Goal: Register for event/course

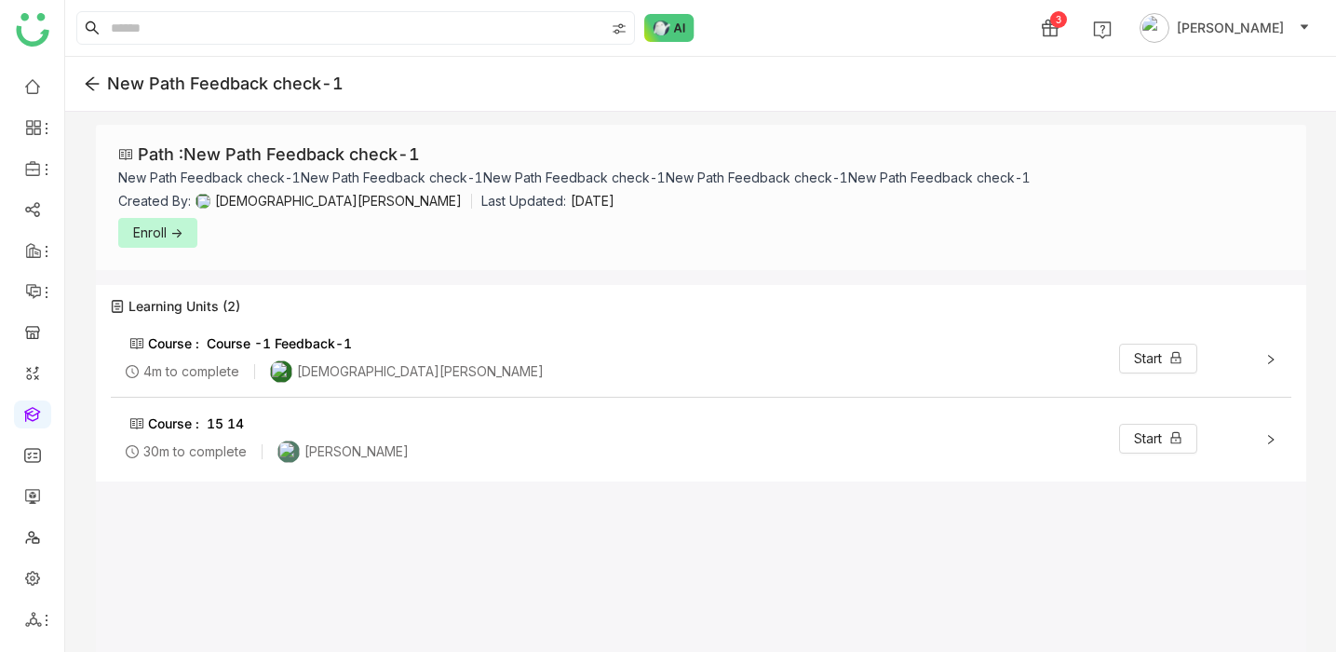
click at [180, 222] on button "Enroll ->" at bounding box center [157, 233] width 79 height 30
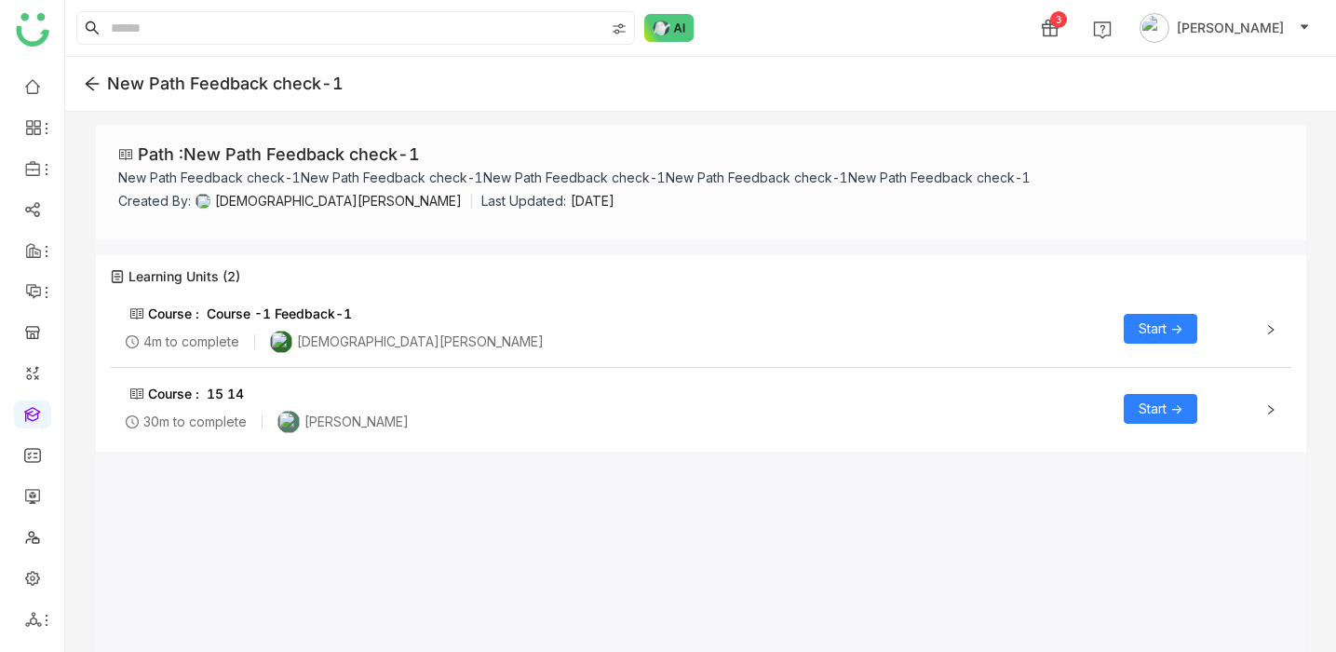
click at [1141, 320] on span "Start ->" at bounding box center [1161, 329] width 44 height 20
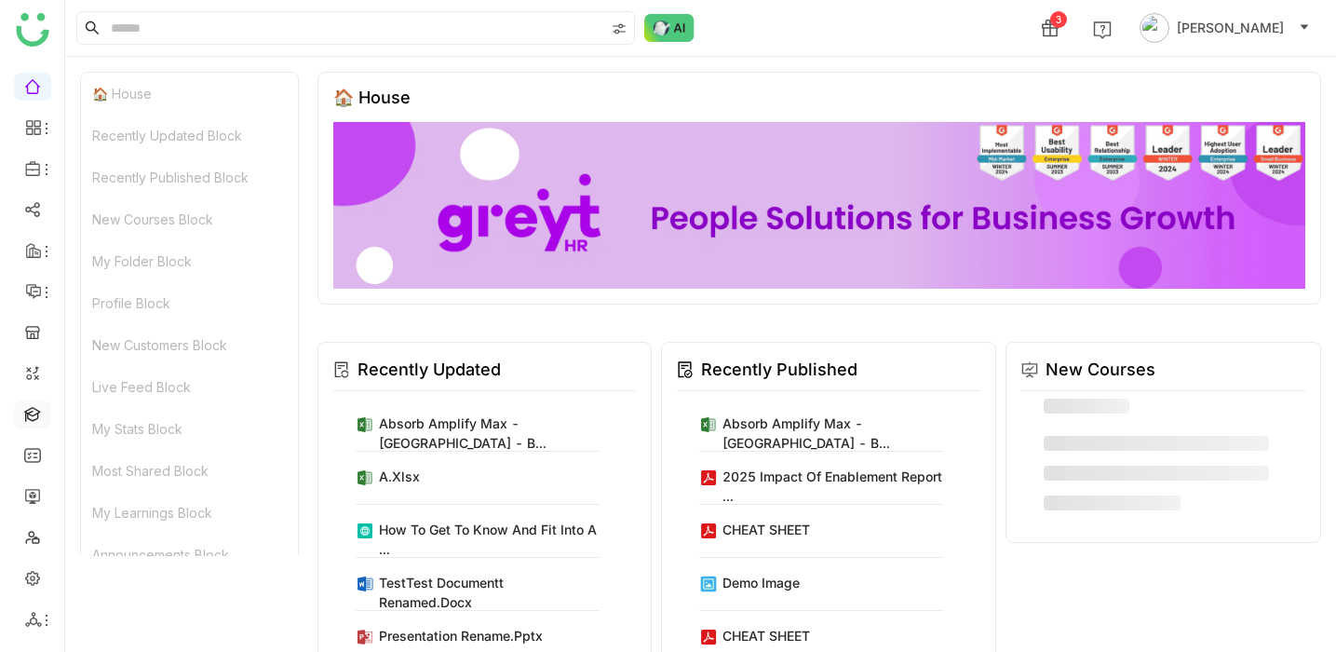
click at [33, 412] on link at bounding box center [32, 413] width 17 height 16
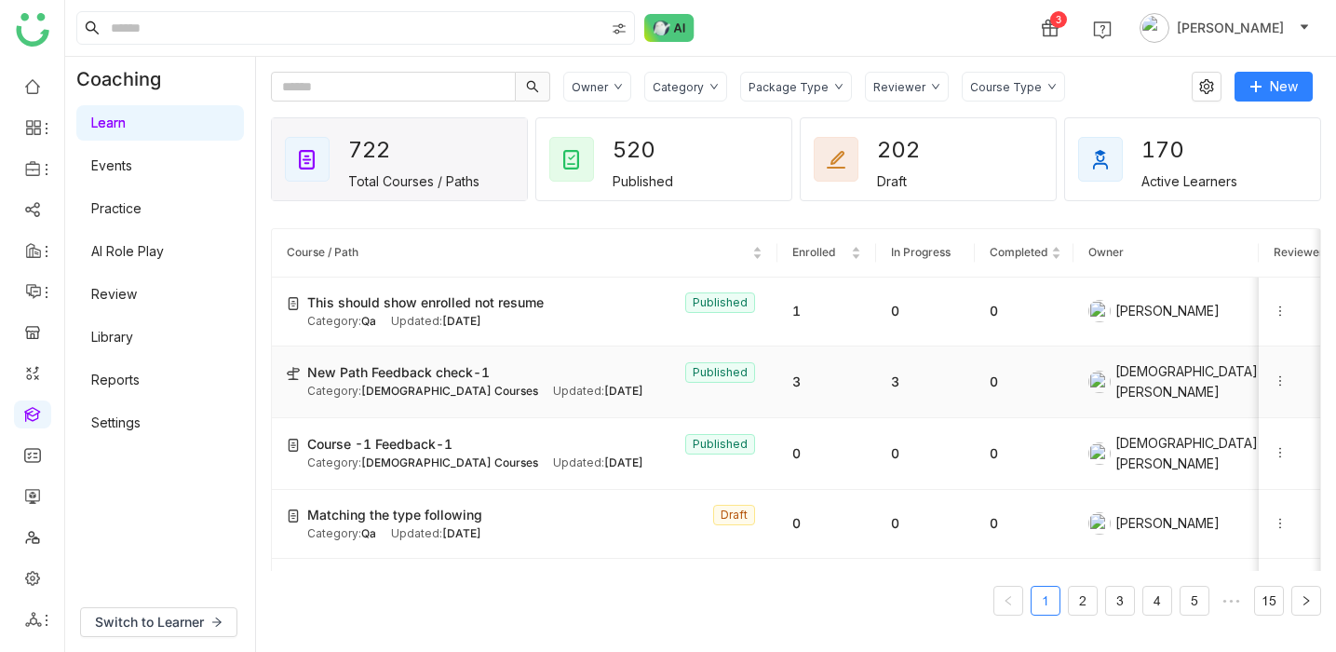
click at [431, 379] on span "New Path Feedback check-1" at bounding box center [398, 372] width 183 height 20
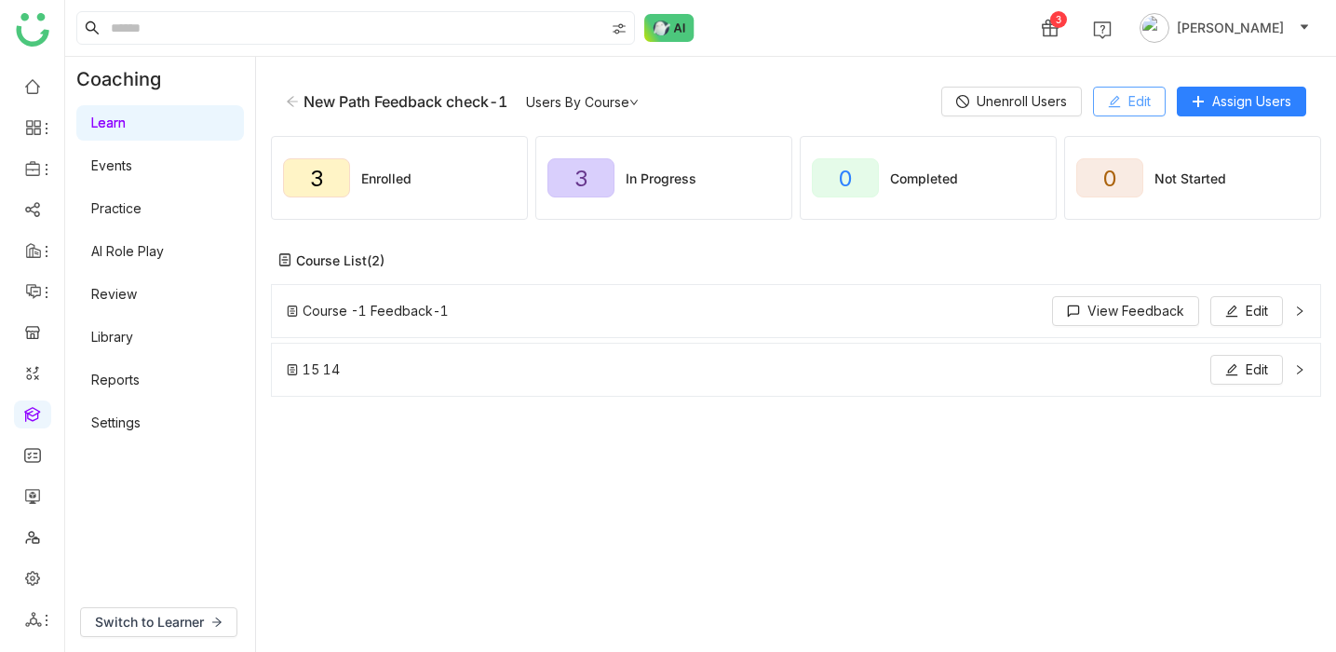
click at [1133, 106] on span "Edit" at bounding box center [1140, 101] width 22 height 20
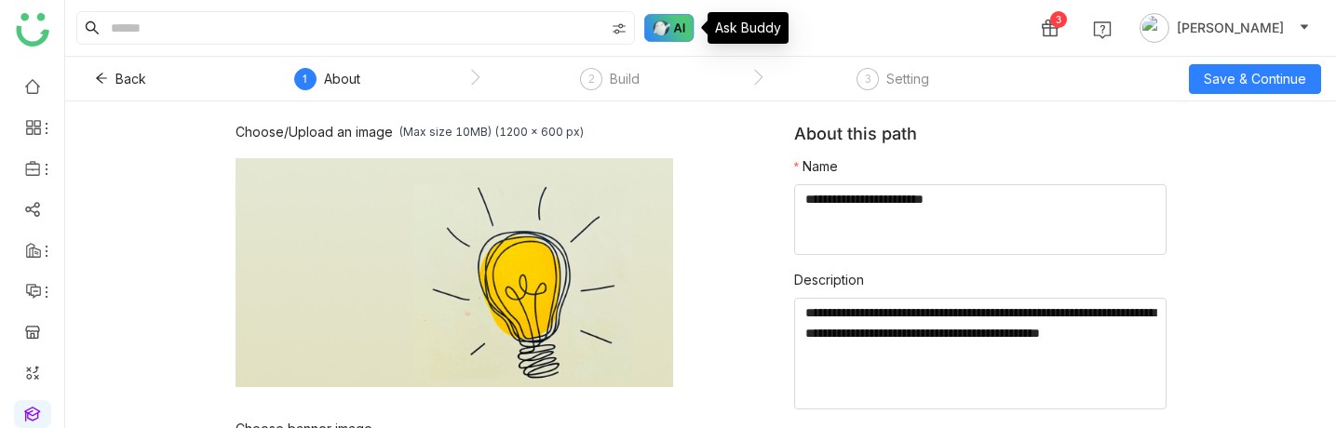
click at [680, 33] on img at bounding box center [669, 28] width 50 height 28
